Goal: Find contact information: Find contact information

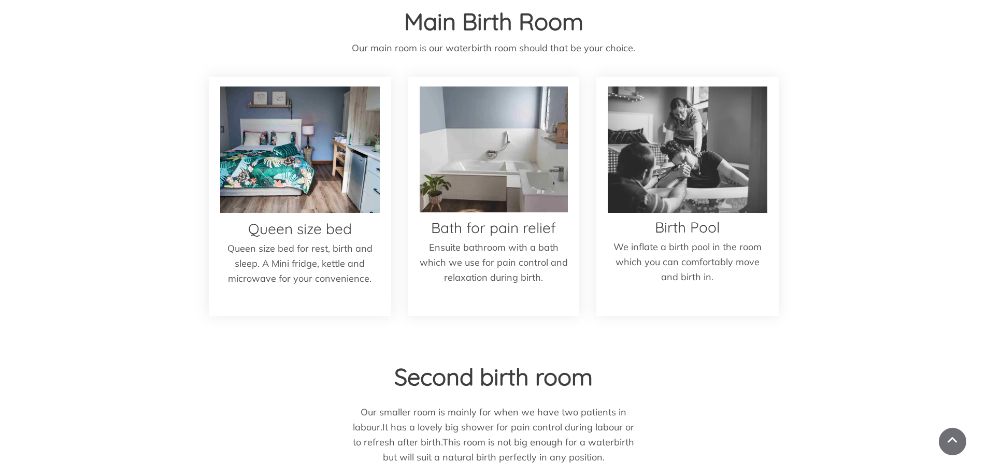
scroll to position [1140, 0]
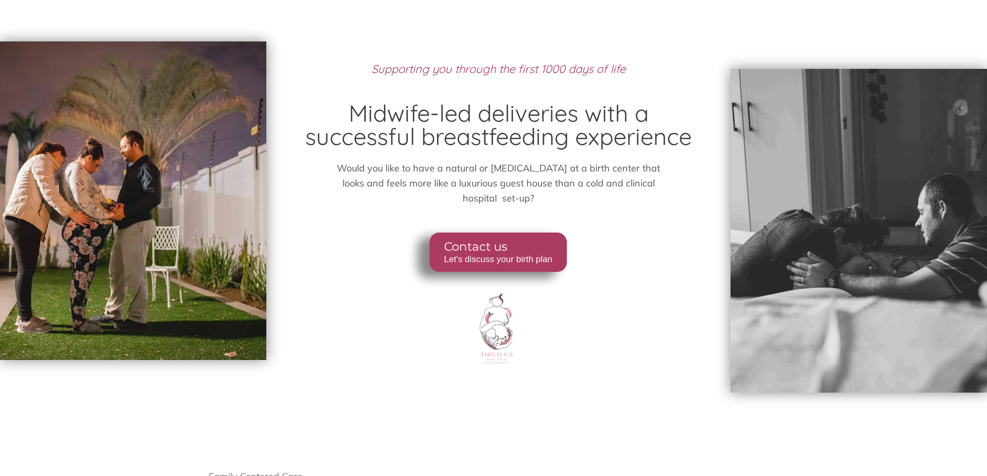
click at [504, 258] on span "Let's discuss your birth plan" at bounding box center [498, 259] width 108 height 10
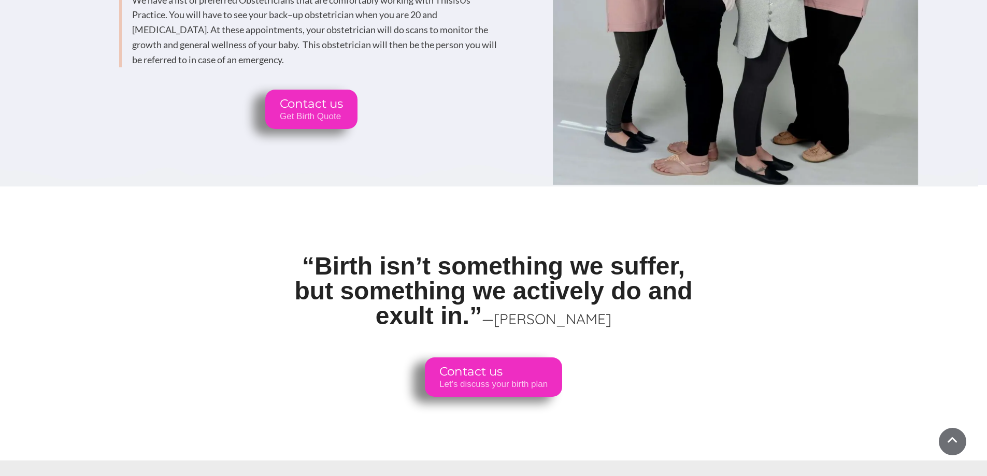
scroll to position [7554, 0]
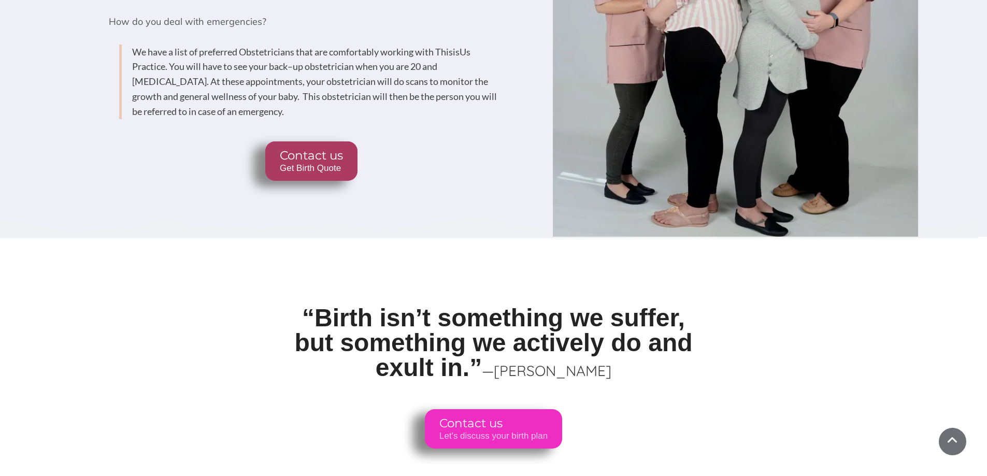
click at [322, 149] on span "Contact us" at bounding box center [310, 156] width 63 height 15
